Goal: Information Seeking & Learning: Understand process/instructions

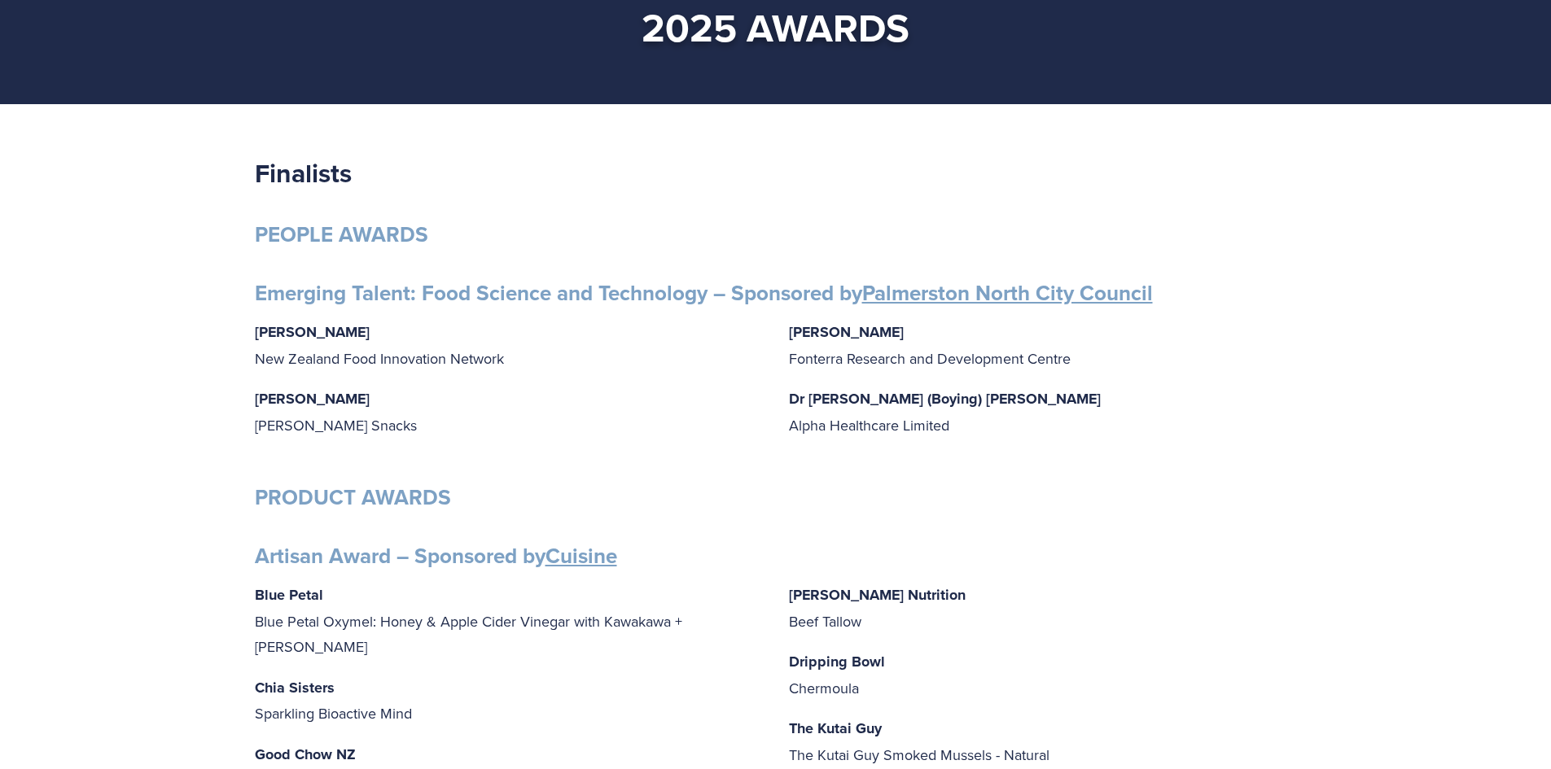
scroll to position [244, 0]
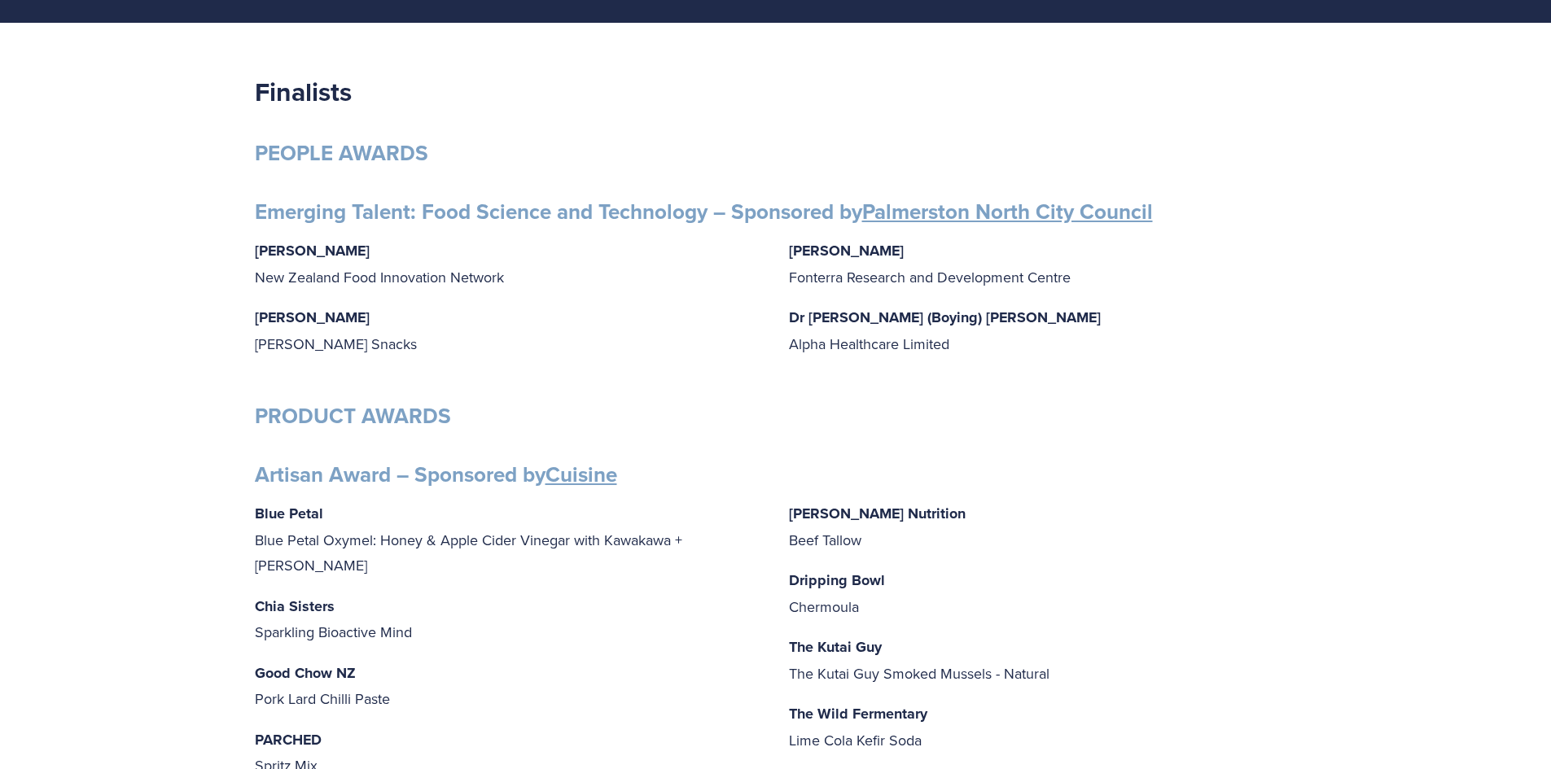
drag, startPoint x: 362, startPoint y: 254, endPoint x: 254, endPoint y: 250, distance: 108.4
click at [255, 250] on p "Gabrielle Lobo New Zealand Food Innovation Network" at bounding box center [509, 264] width 508 height 52
copy strong "Gabrielle Lobo"
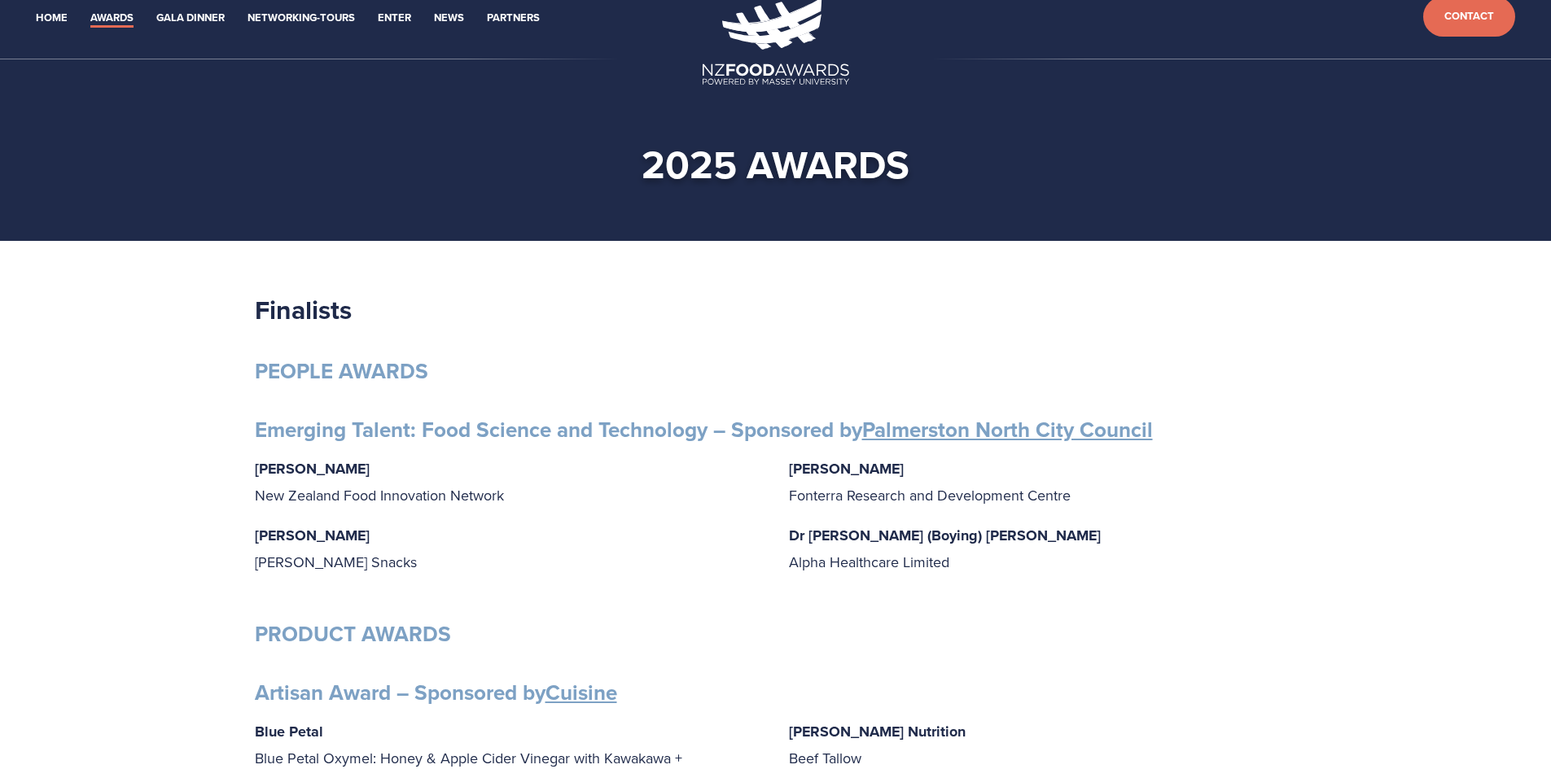
scroll to position [0, 0]
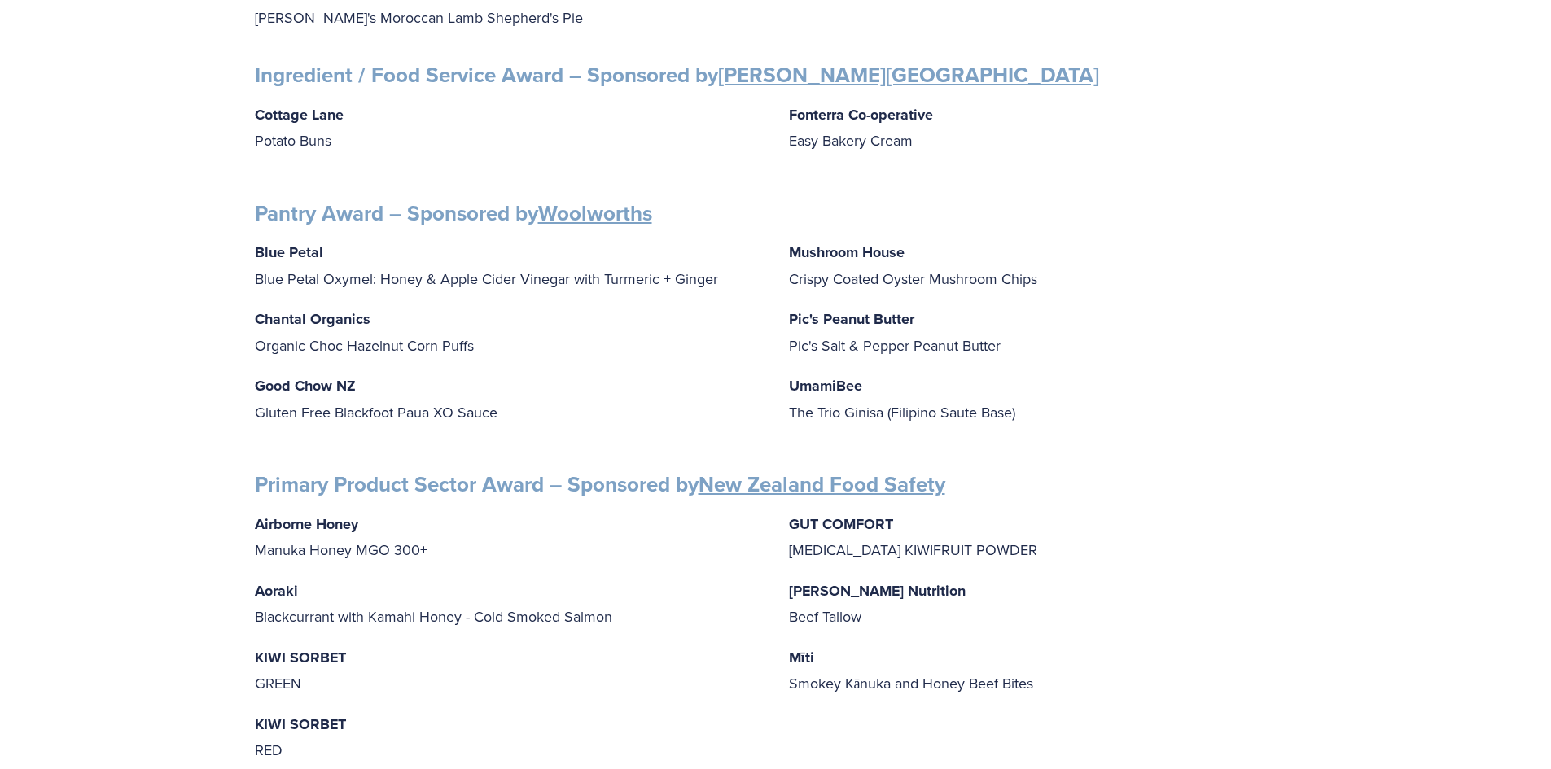
scroll to position [1873, 0]
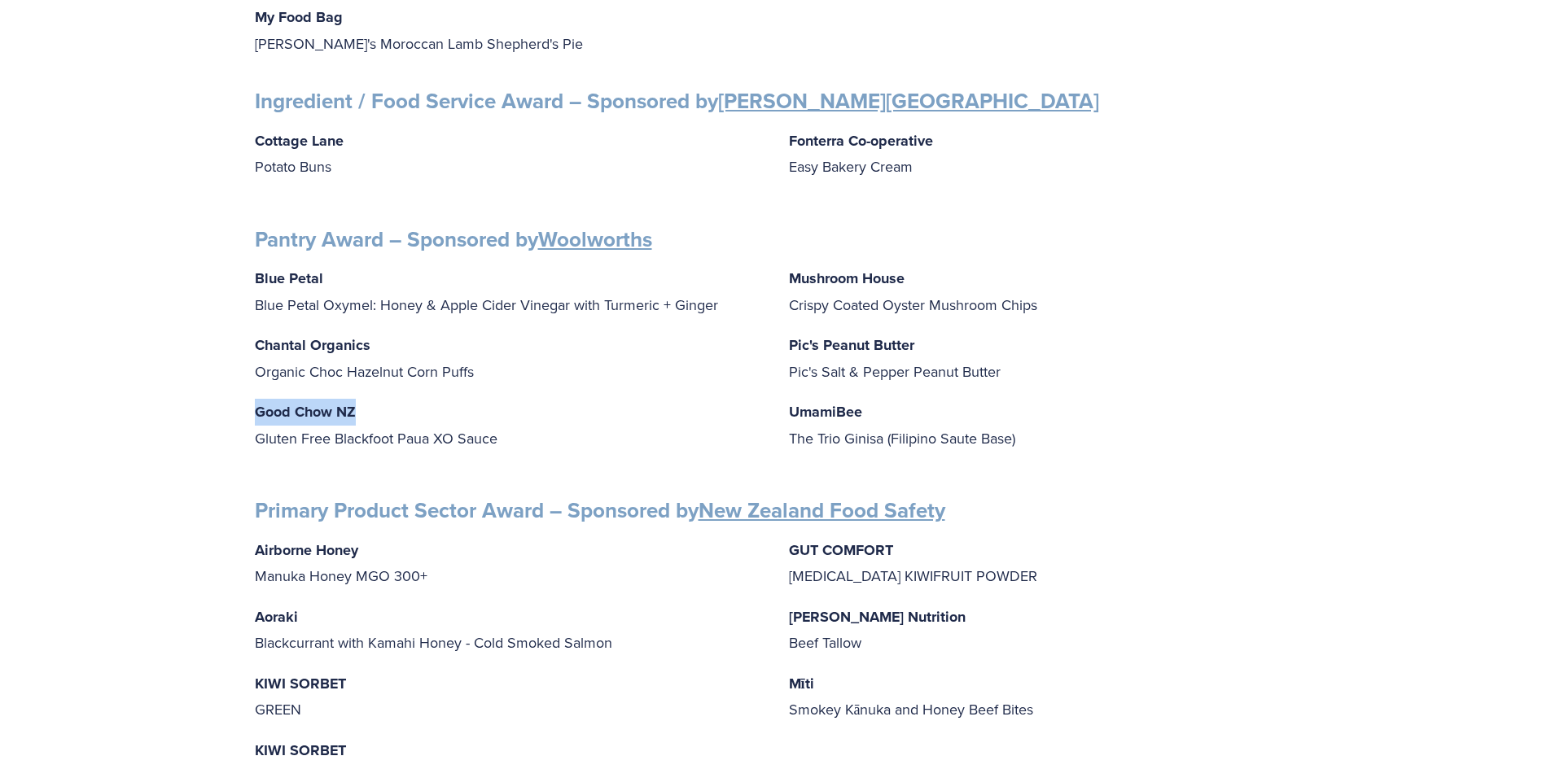
drag, startPoint x: 358, startPoint y: 401, endPoint x: 257, endPoint y: 401, distance: 101.0
click at [257, 401] on p "Good Chow NZ Gluten Free Blackfoot Paua XO Sauce" at bounding box center [509, 425] width 508 height 52
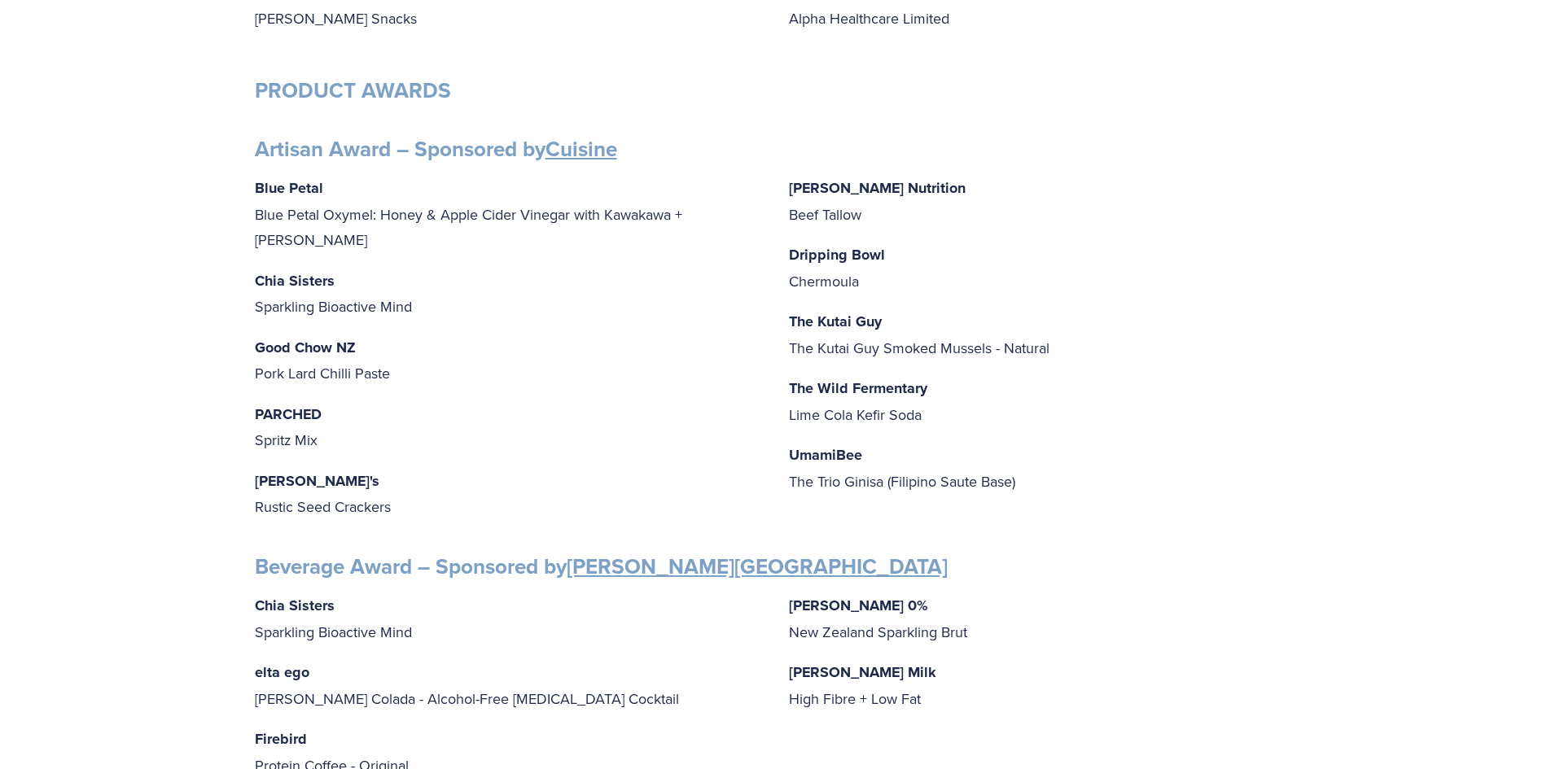
scroll to position [0, 0]
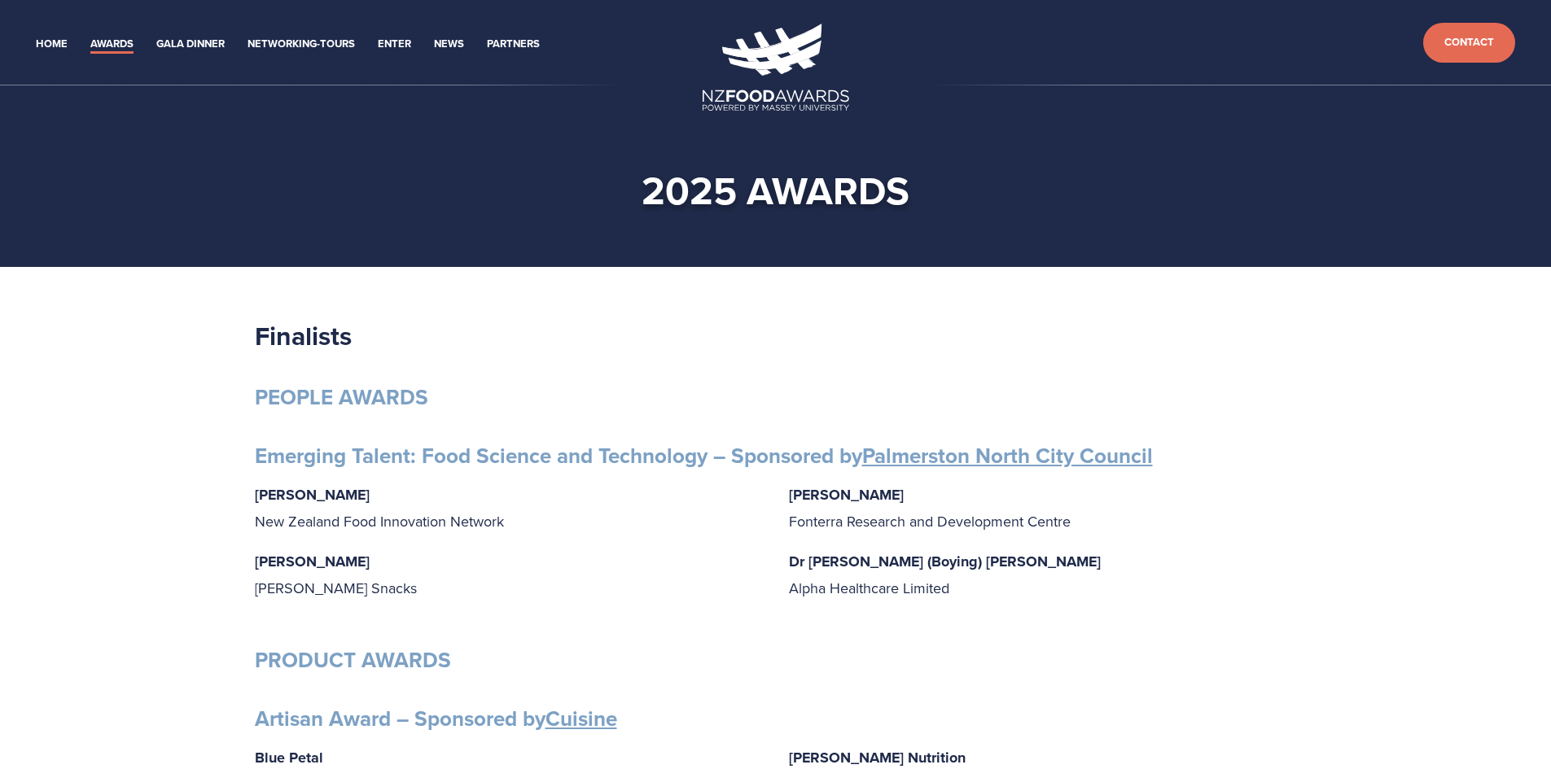
click at [186, 34] on li "Gala Dinner" at bounding box center [190, 42] width 68 height 23
click at [186, 40] on link "Gala Dinner" at bounding box center [190, 44] width 68 height 19
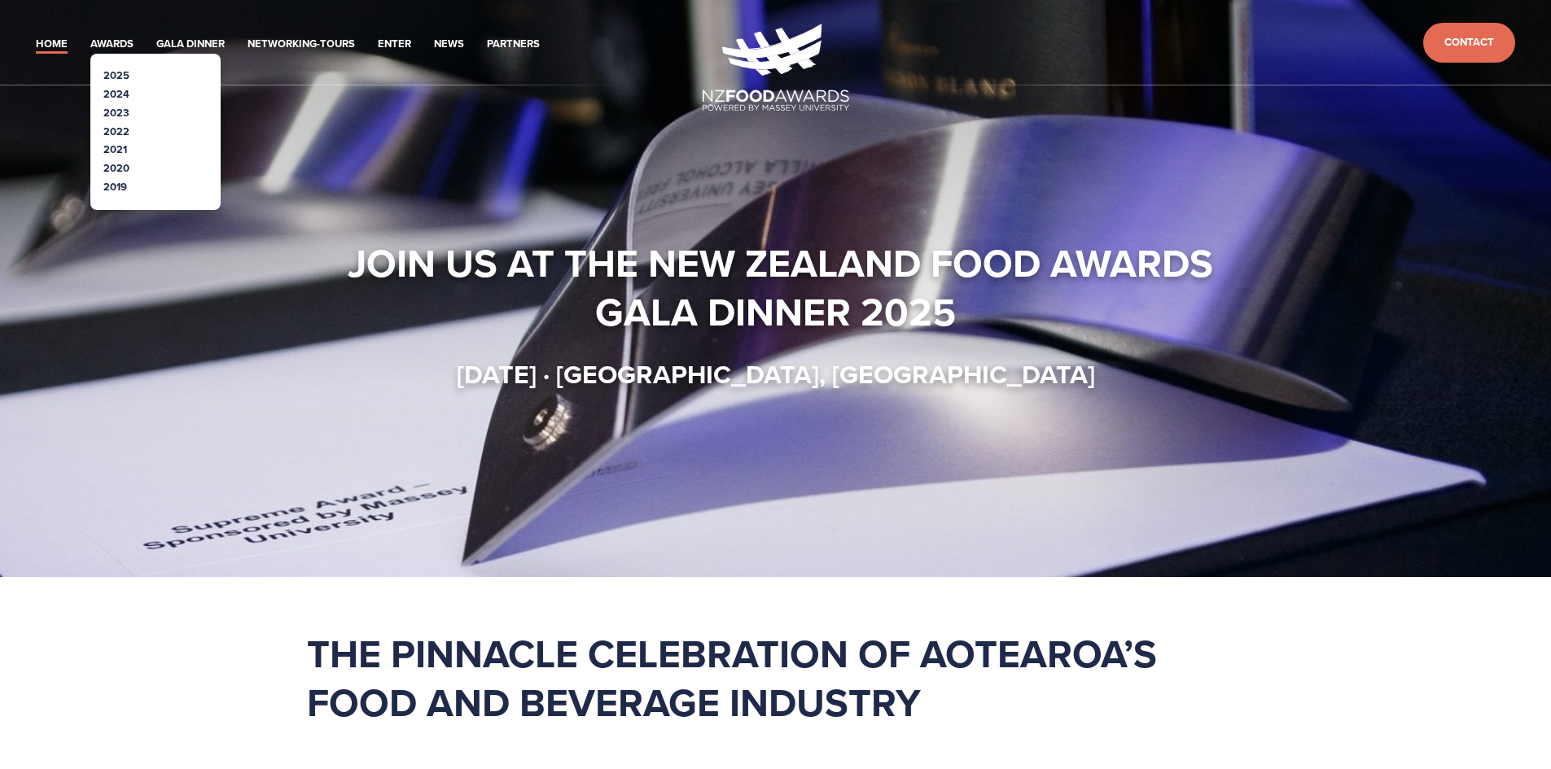
click at [113, 90] on link "2024" at bounding box center [116, 93] width 26 height 15
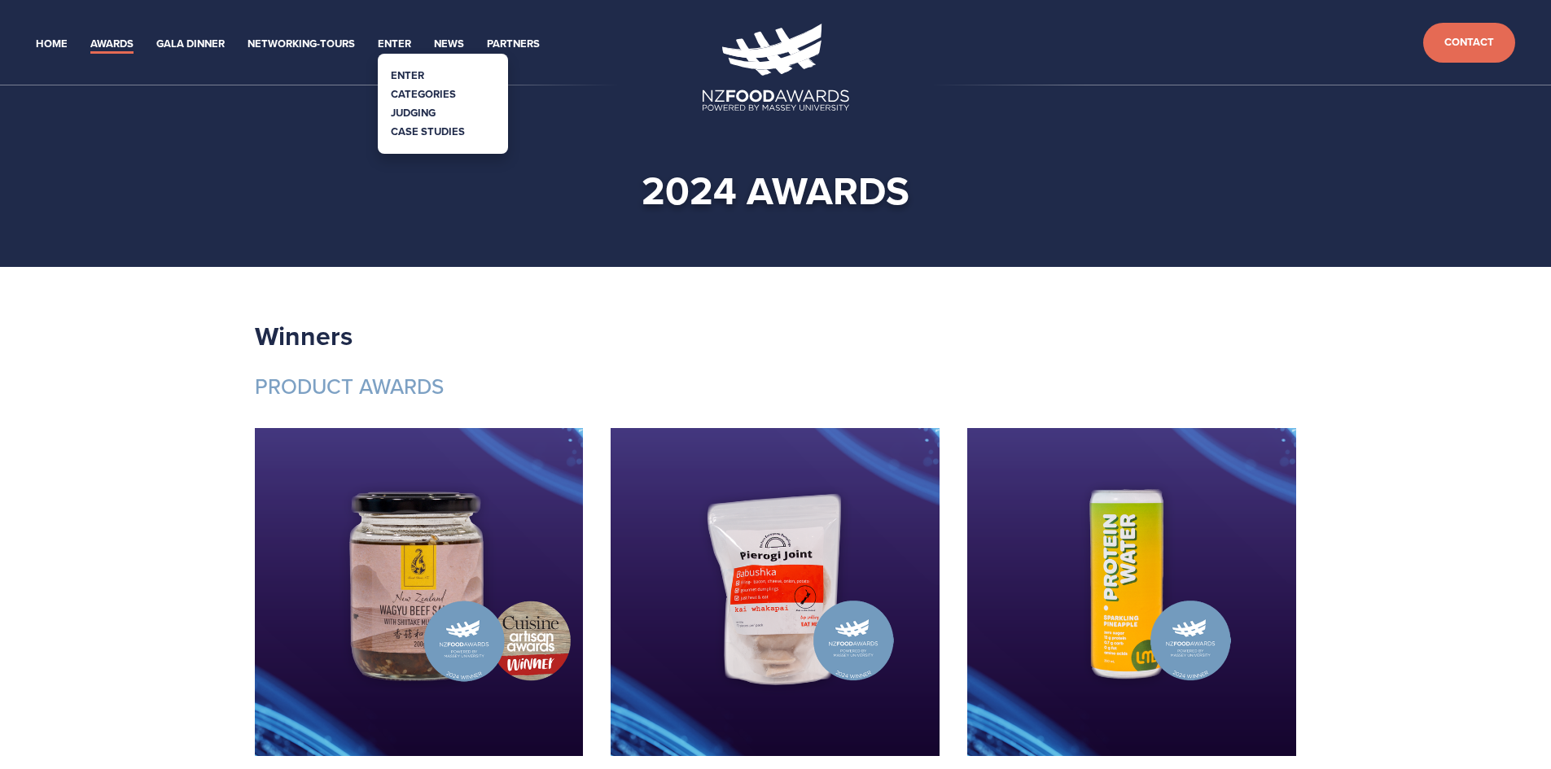
click at [415, 92] on link "Categories" at bounding box center [423, 93] width 65 height 15
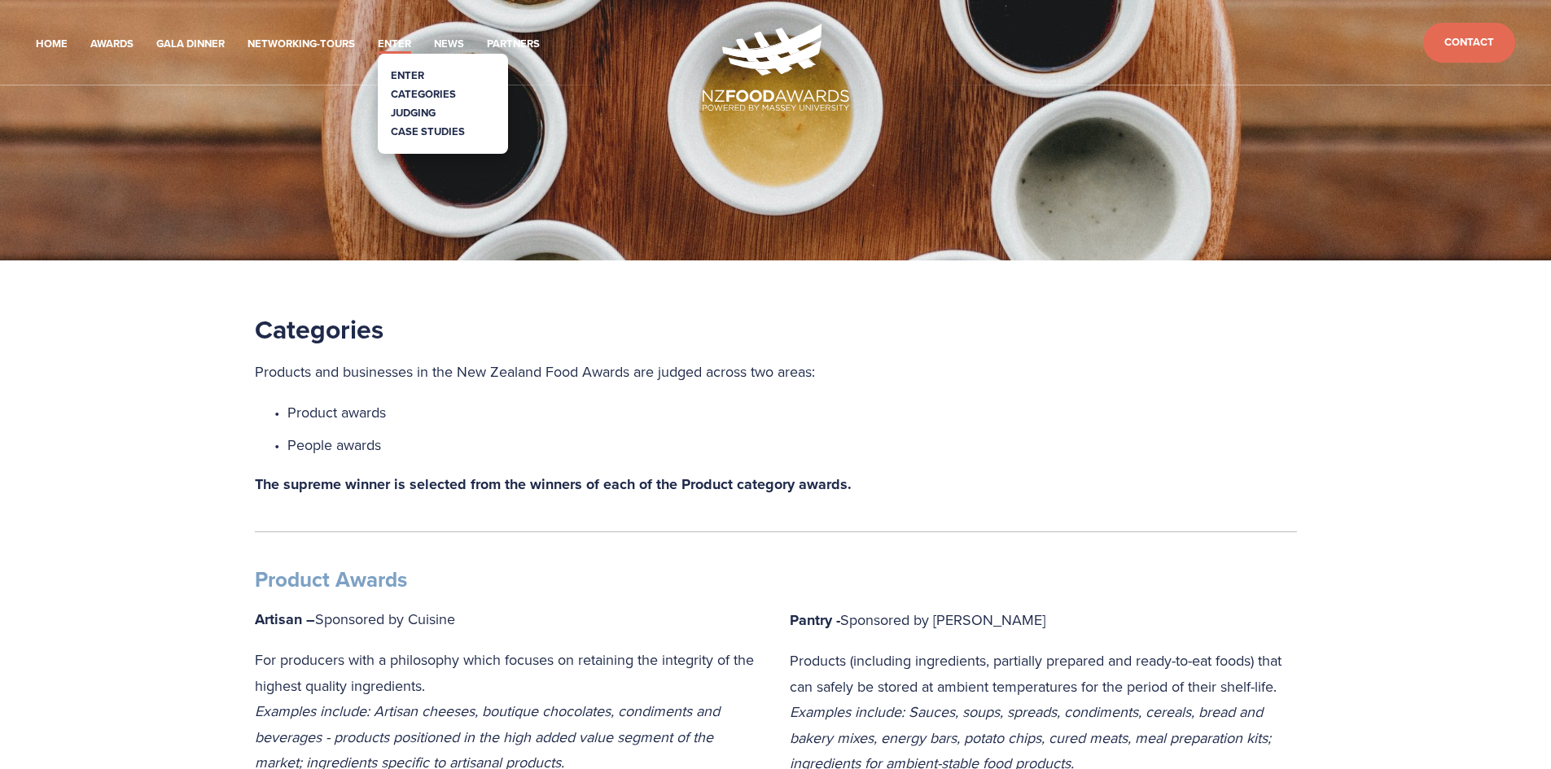
click at [417, 73] on link "Enter" at bounding box center [407, 75] width 33 height 15
